Goal: Find specific page/section: Find specific page/section

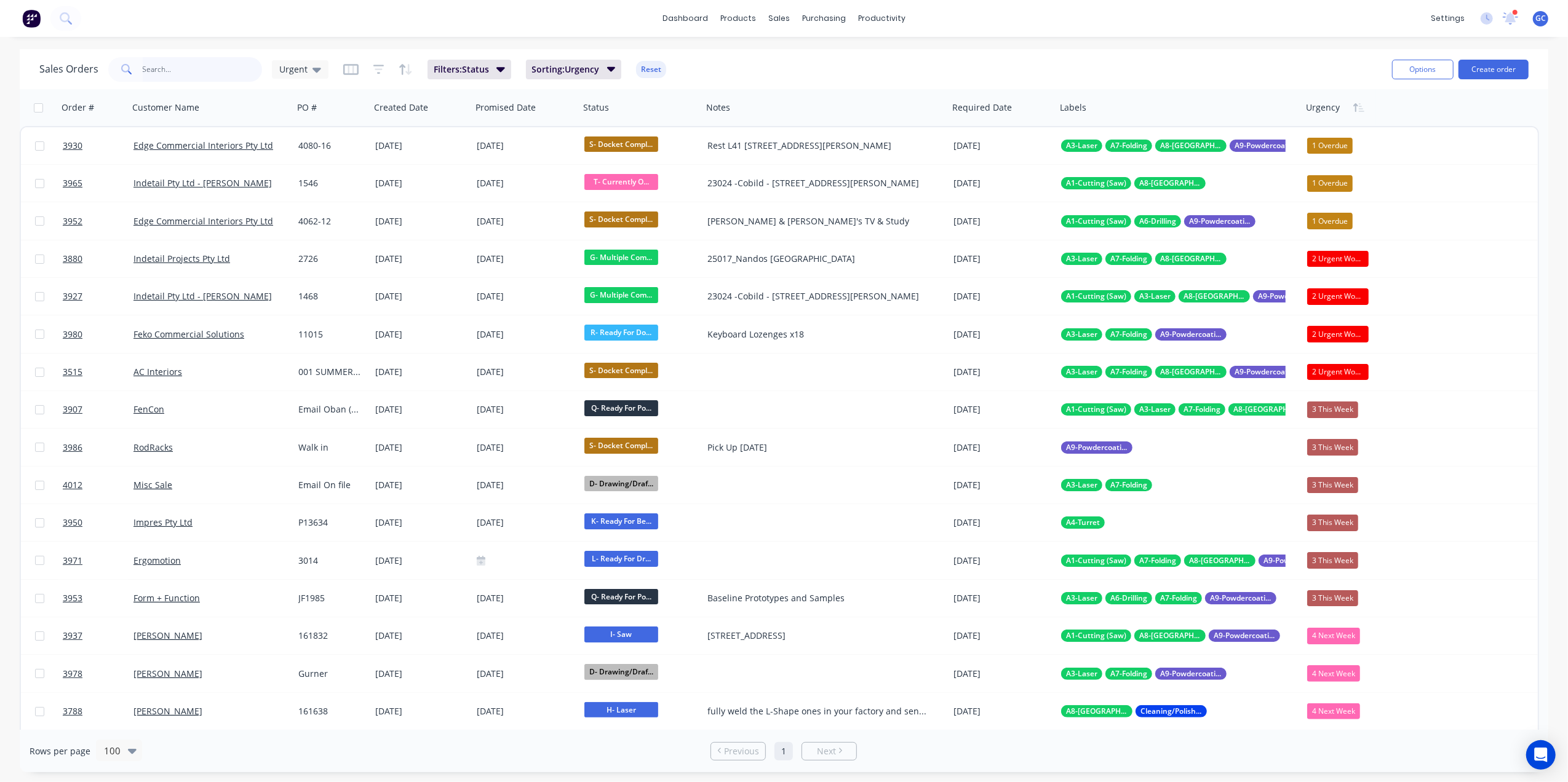
click at [211, 69] on input "text" at bounding box center [202, 69] width 120 height 25
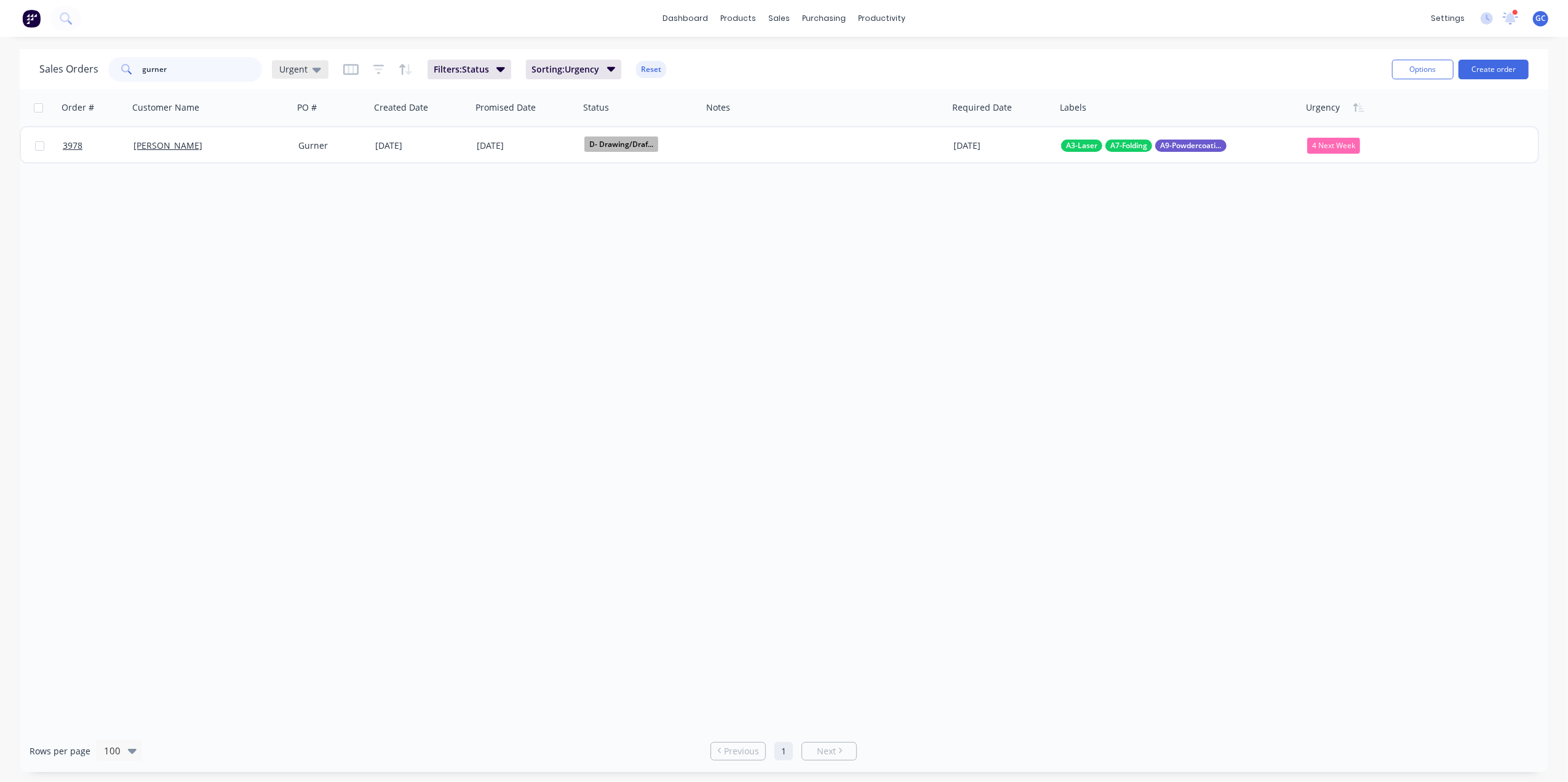
type input "gurner"
click at [297, 69] on span "Urgent" at bounding box center [294, 69] width 28 height 13
click at [293, 290] on button "[PERSON_NAME]" at bounding box center [346, 297] width 140 height 14
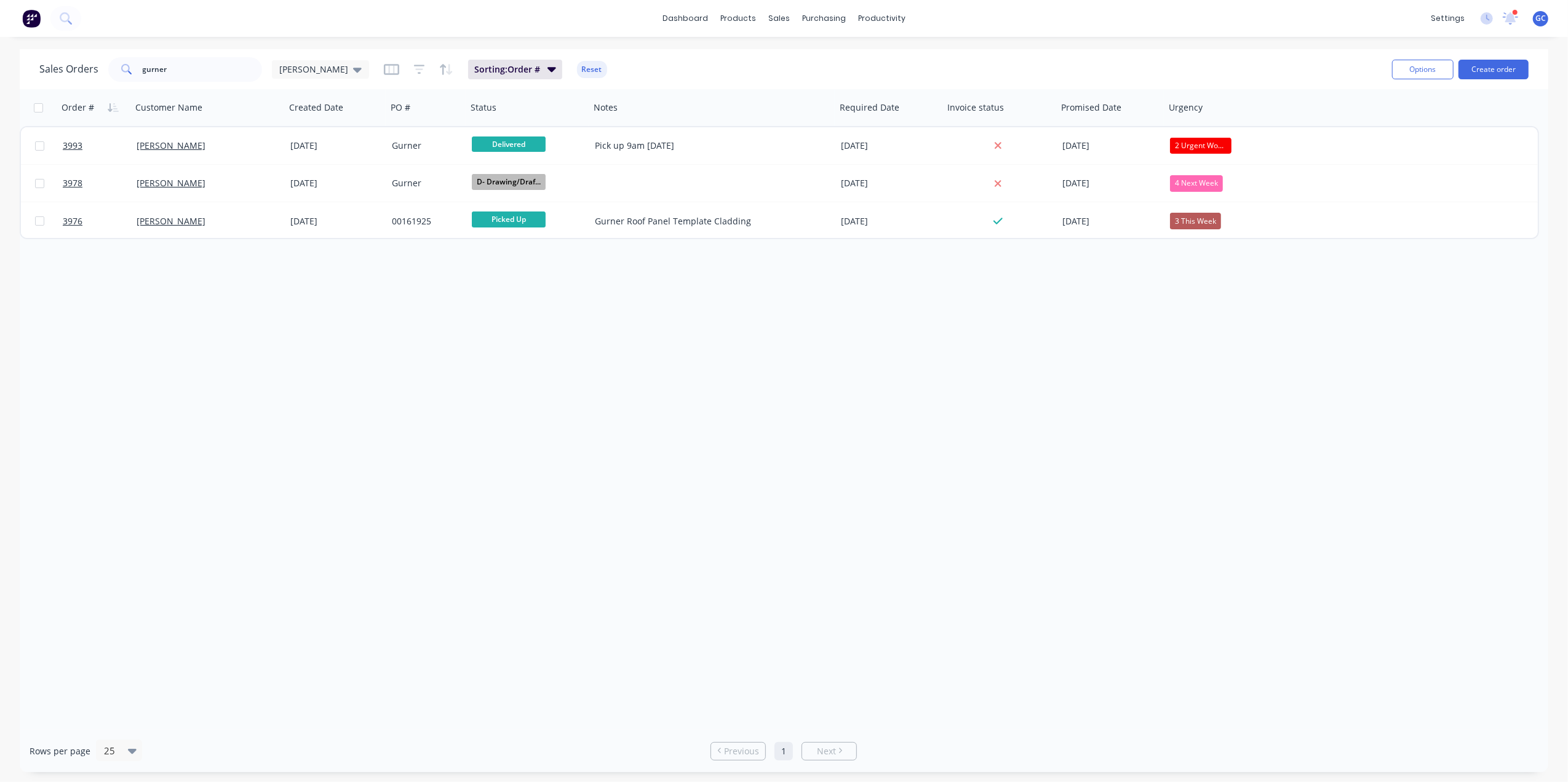
click at [719, 379] on div "Order # Customer Name Created Date PO # Status Notes Required Date Invoice stat…" at bounding box center [784, 409] width 1528 height 641
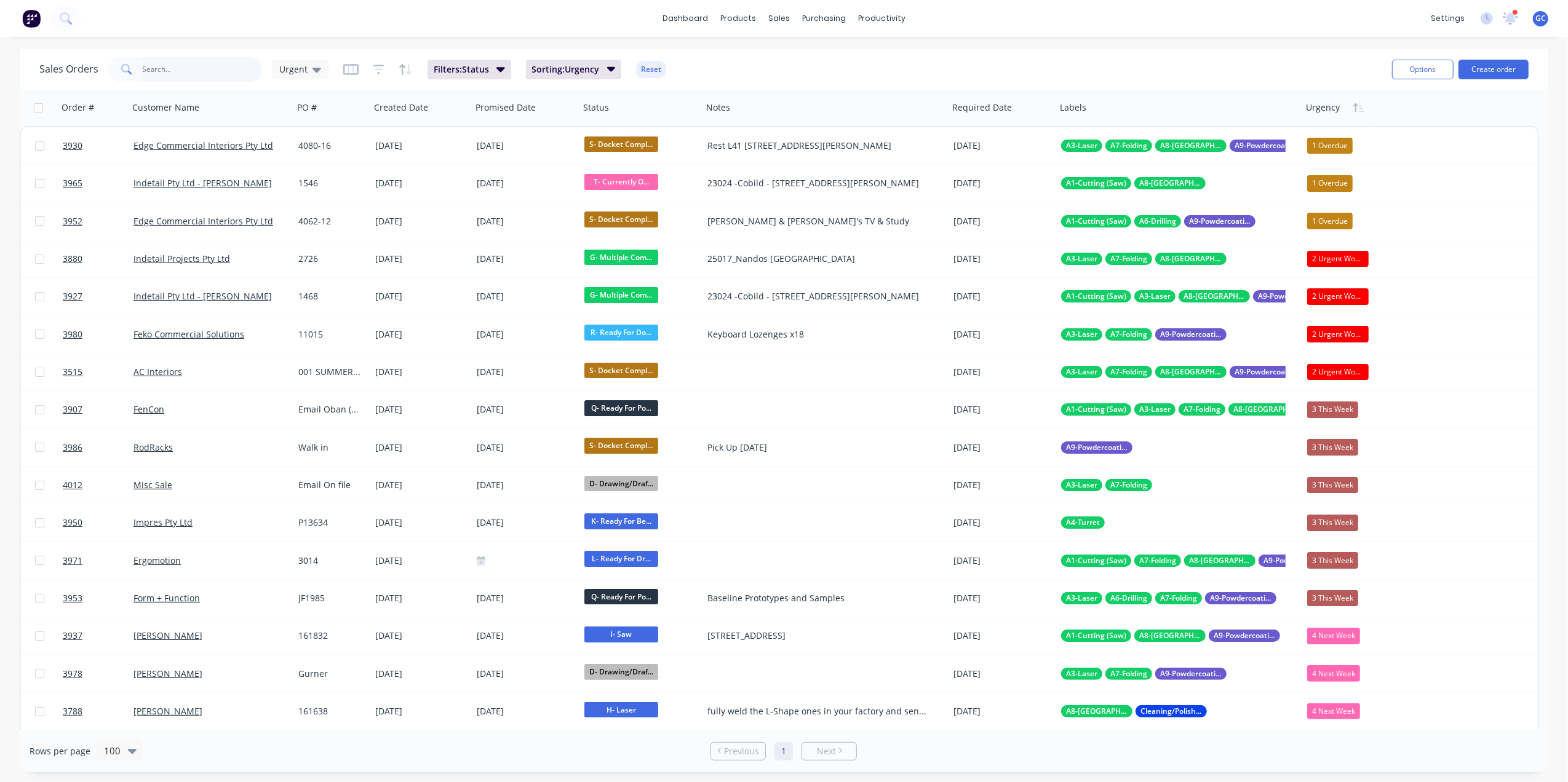
click at [224, 58] on input "text" at bounding box center [202, 69] width 120 height 25
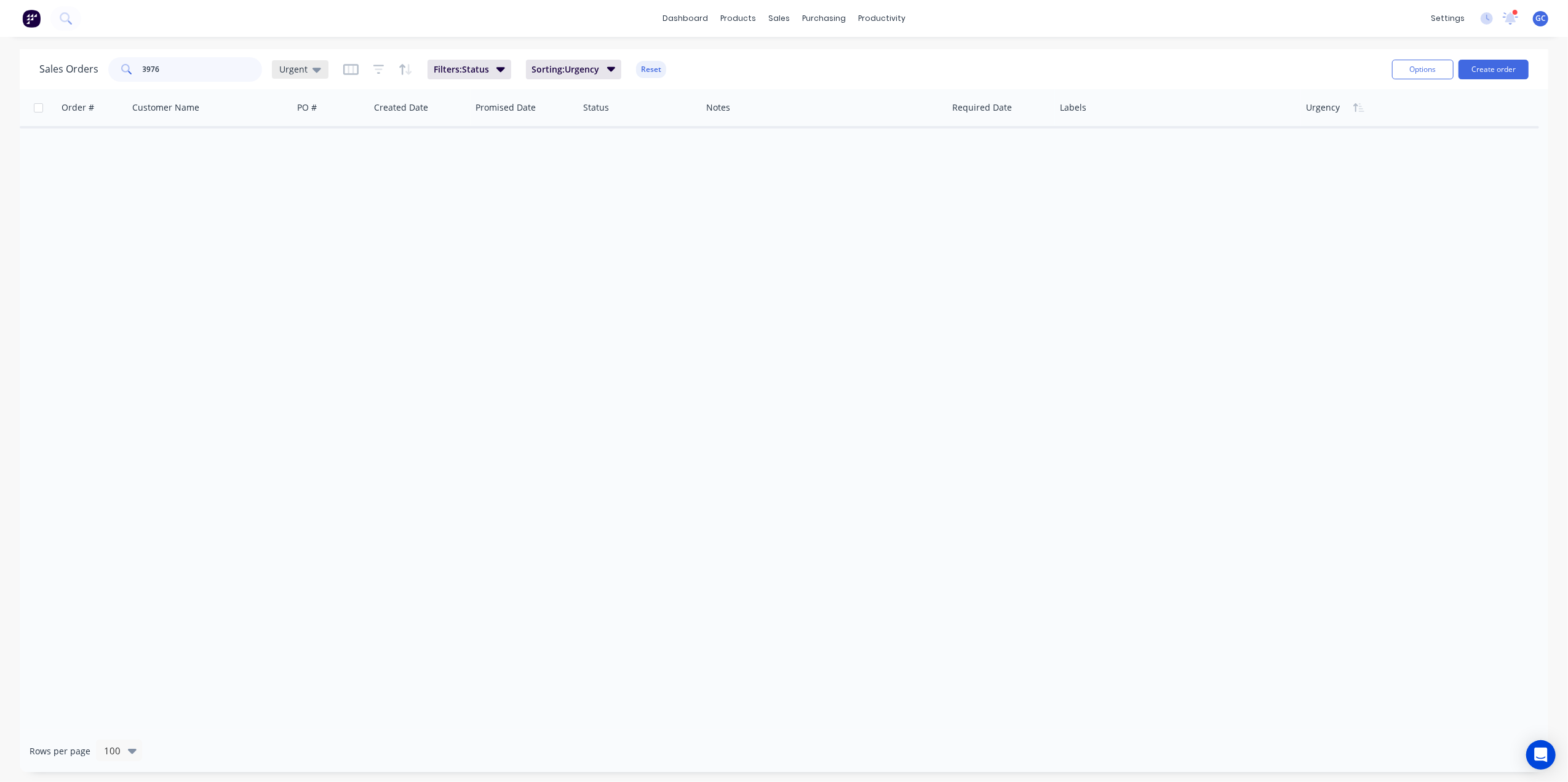
type input "3976"
drag, startPoint x: 294, startPoint y: 69, endPoint x: 297, endPoint y: 79, distance: 10.4
click at [294, 69] on span "Urgent" at bounding box center [294, 69] width 28 height 13
click at [297, 296] on button "[PERSON_NAME]" at bounding box center [346, 297] width 140 height 14
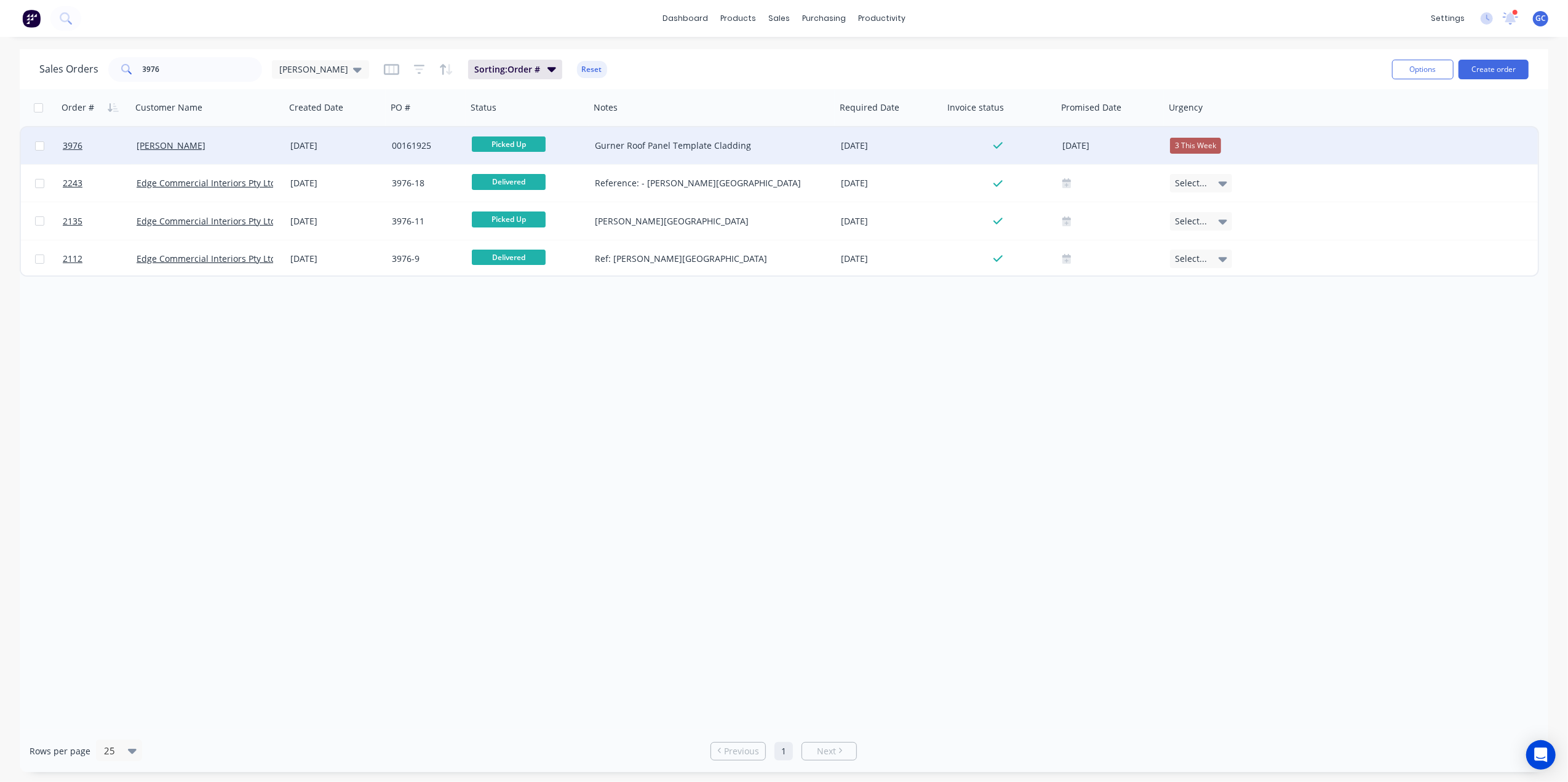
click at [234, 146] on div "[PERSON_NAME]" at bounding box center [205, 146] width 137 height 12
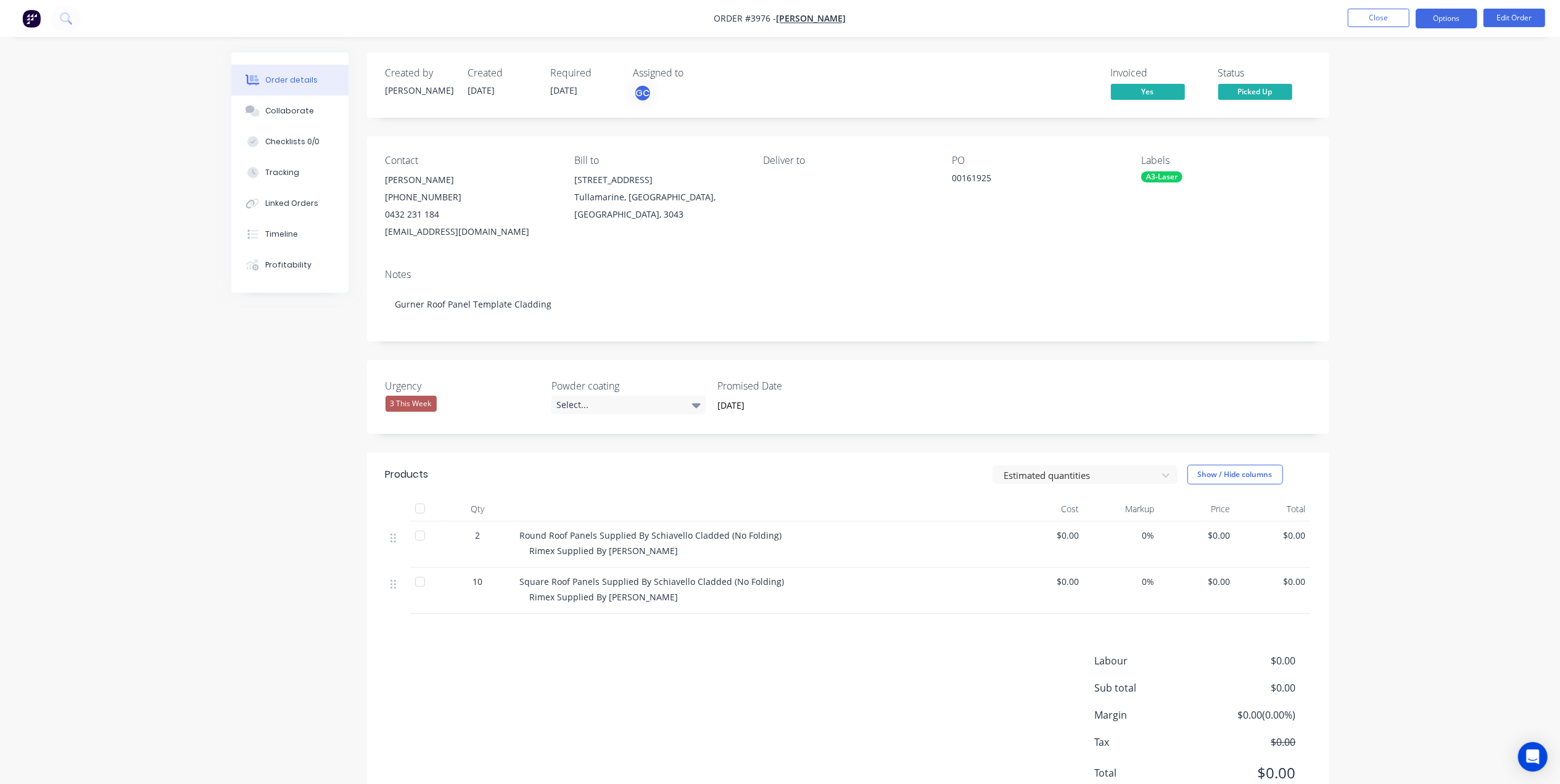
click at [1444, 19] on button "Options" at bounding box center [1447, 19] width 61 height 19
click at [1377, 159] on button "Work Order" at bounding box center [1409, 148] width 136 height 25
click at [1382, 122] on div "Without pricing" at bounding box center [1409, 124] width 113 height 18
drag, startPoint x: 1130, startPoint y: 36, endPoint x: 1137, endPoint y: 34, distance: 7.3
click at [1131, 36] on nav "Order #3976 - [PERSON_NAME] Close Options EMAIL / PRINT Invoice Partial Invoice…" at bounding box center [780, 18] width 1560 height 37
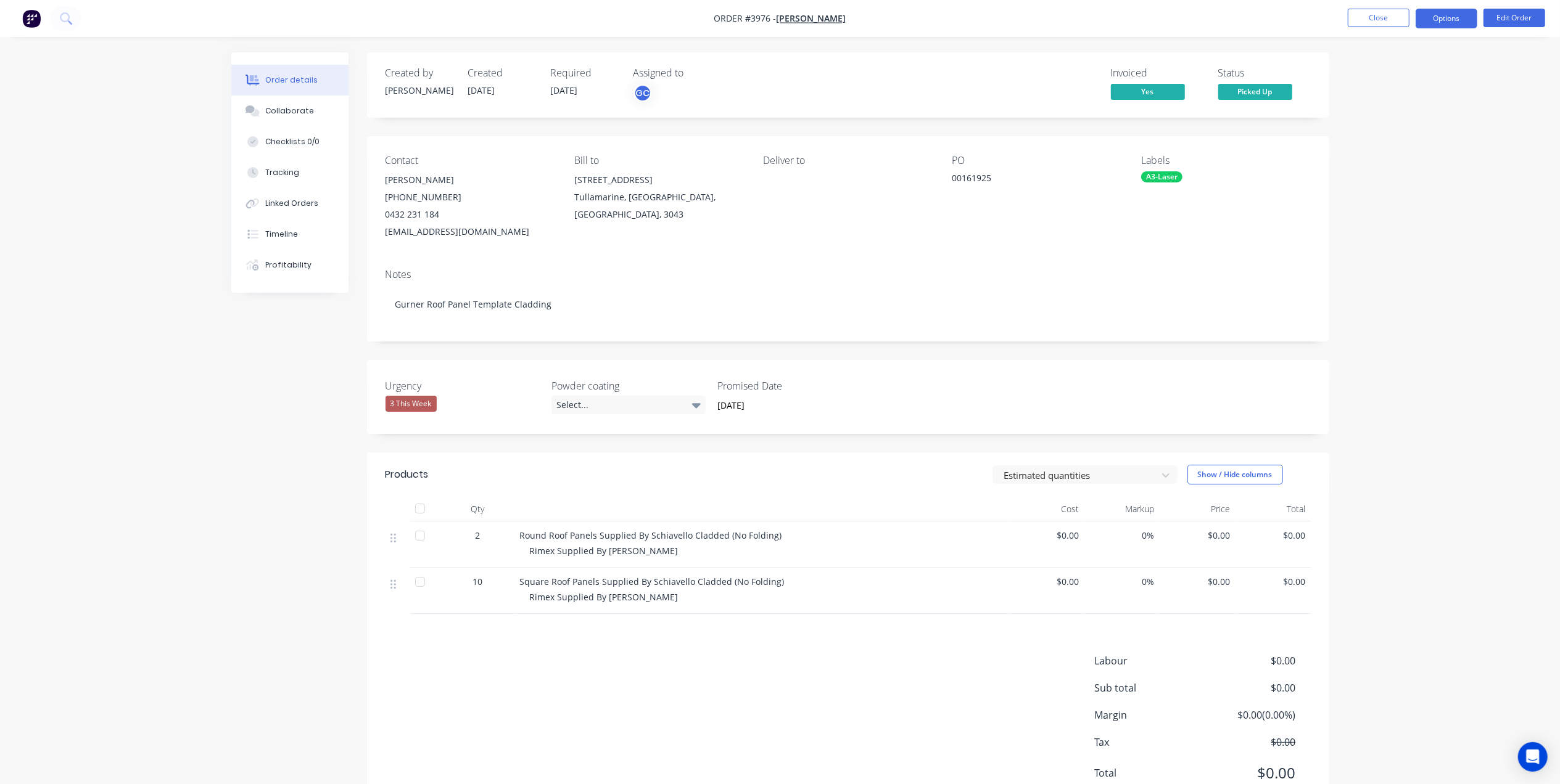
click at [1417, 27] on button "Options" at bounding box center [1447, 19] width 61 height 19
click at [1380, 13] on button "Close" at bounding box center [1379, 18] width 61 height 19
